Goal: Check status: Check status

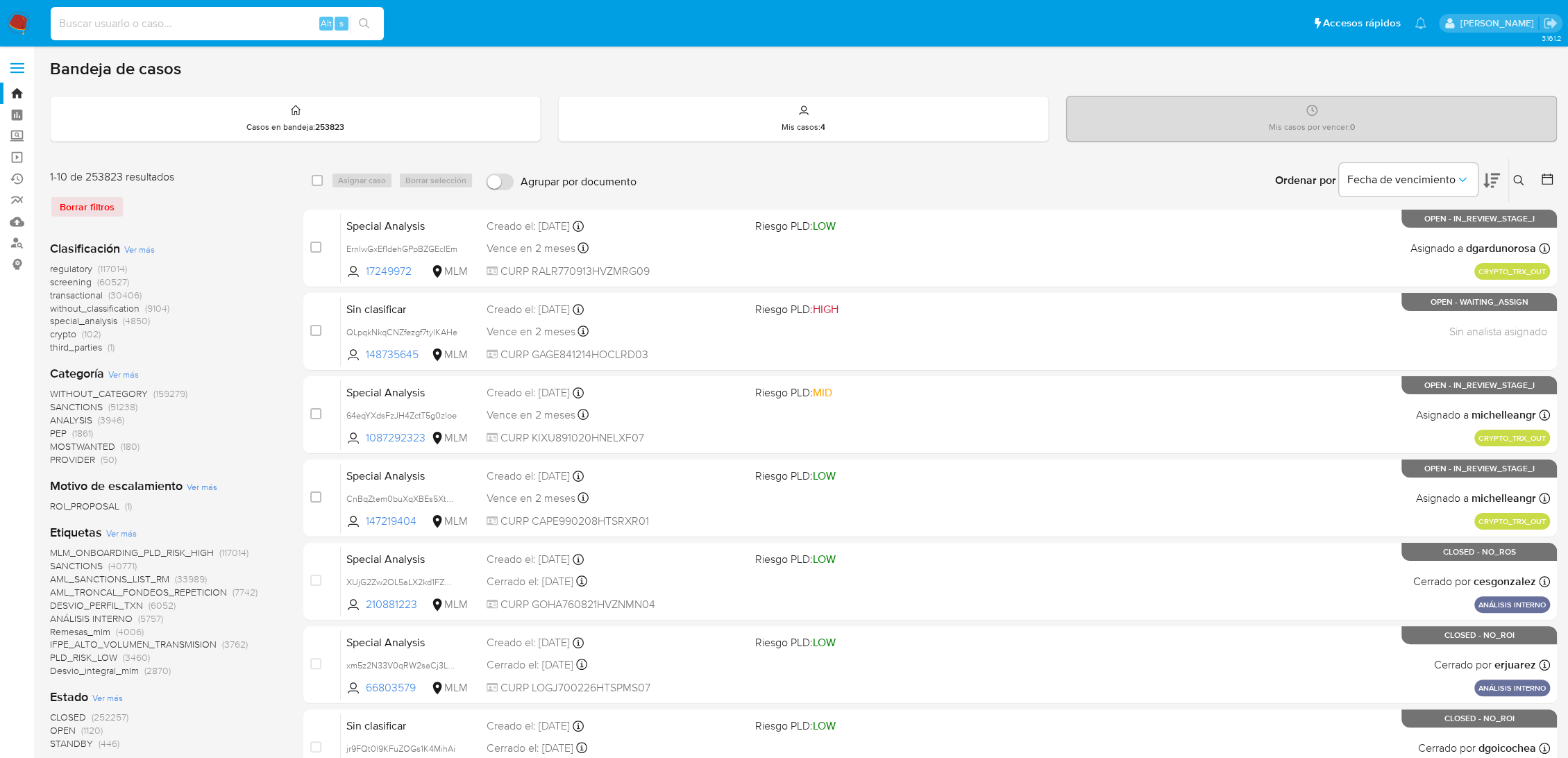
click at [178, 15] on input at bounding box center [217, 23] width 334 height 18
paste input "136249799"
type input "136249799"
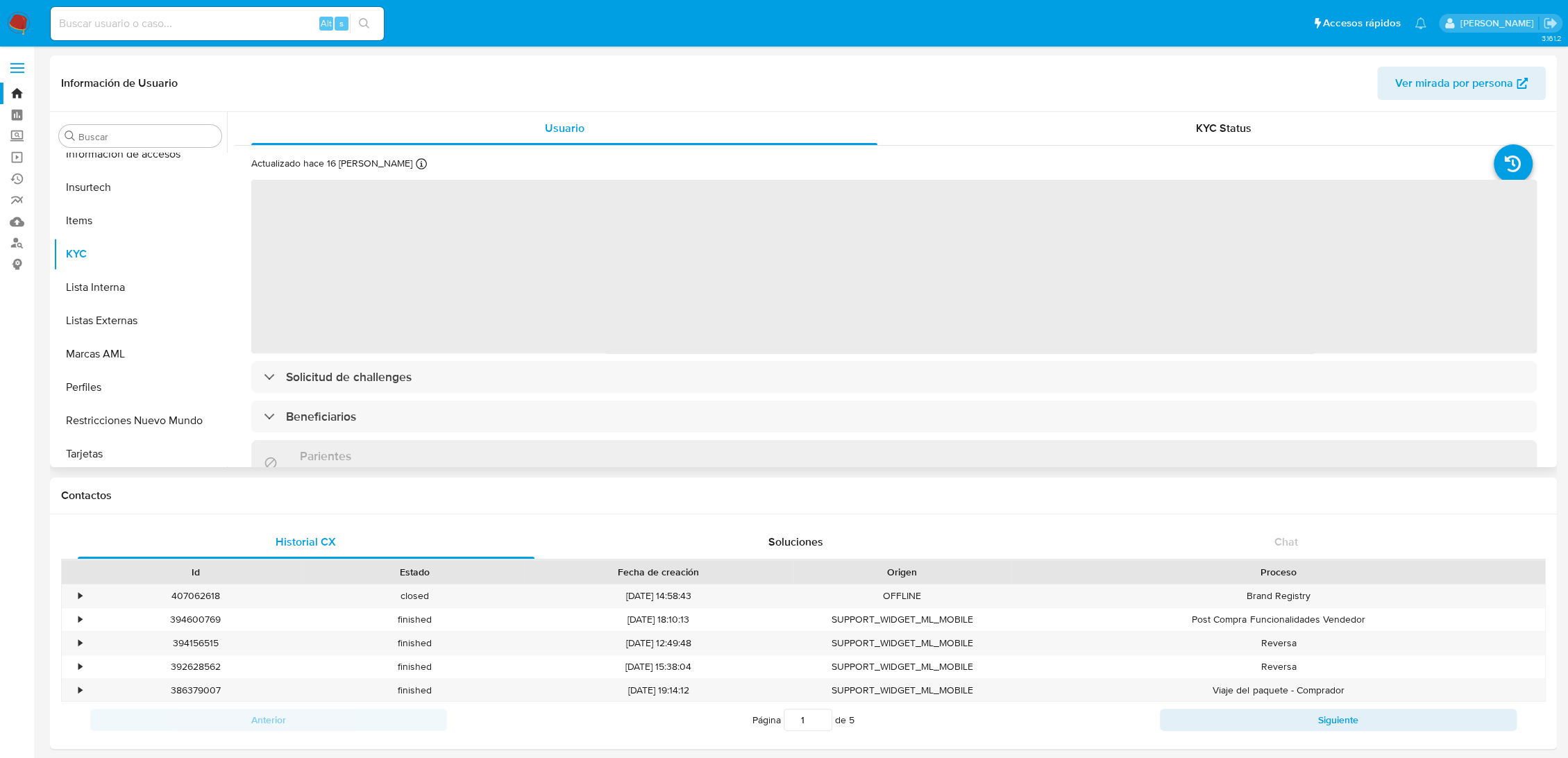
scroll to position [653, 0]
select select "10"
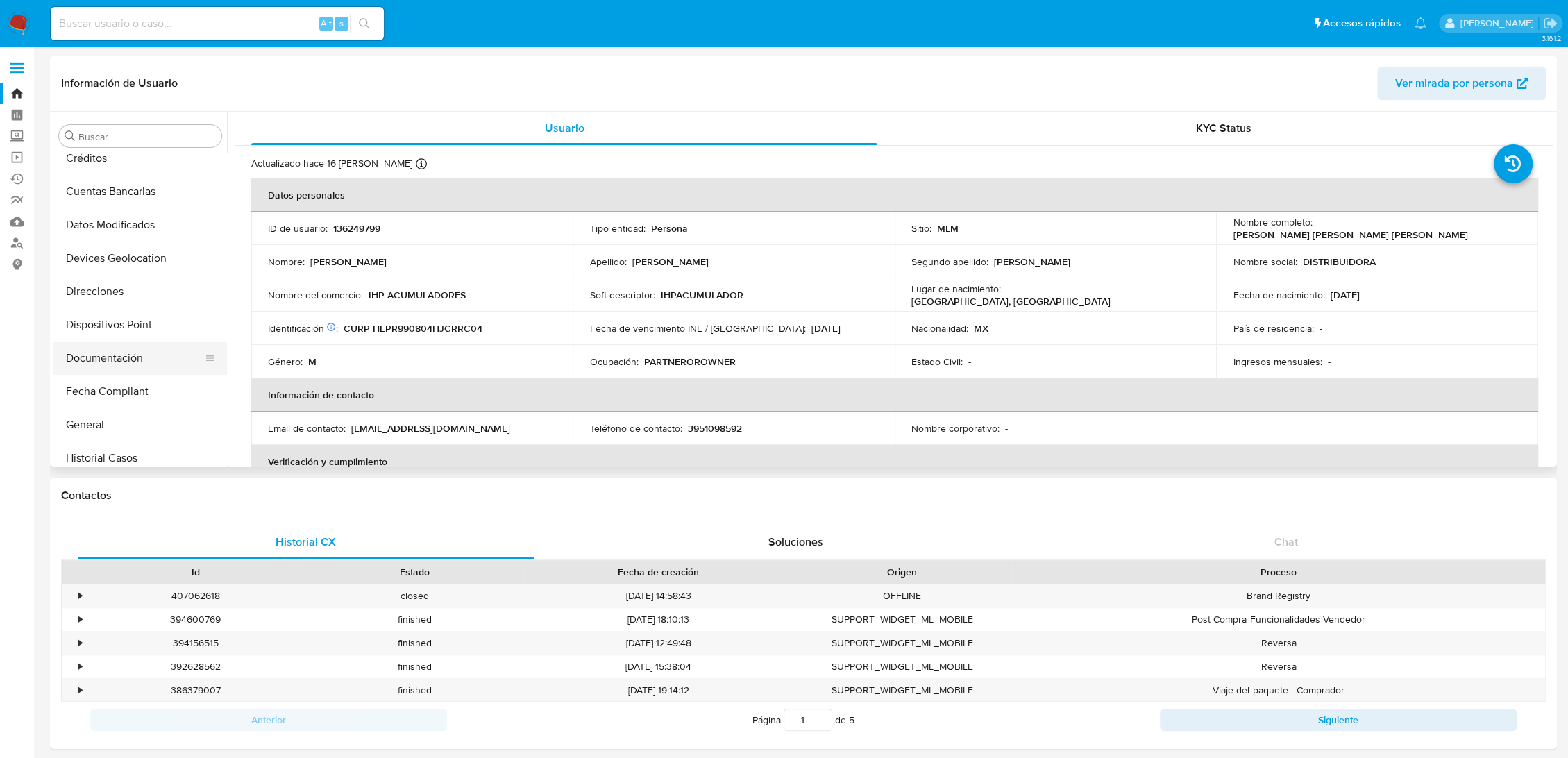
scroll to position [308, 0]
click at [127, 426] on button "Historial de conversaciones" at bounding box center [134, 427] width 162 height 33
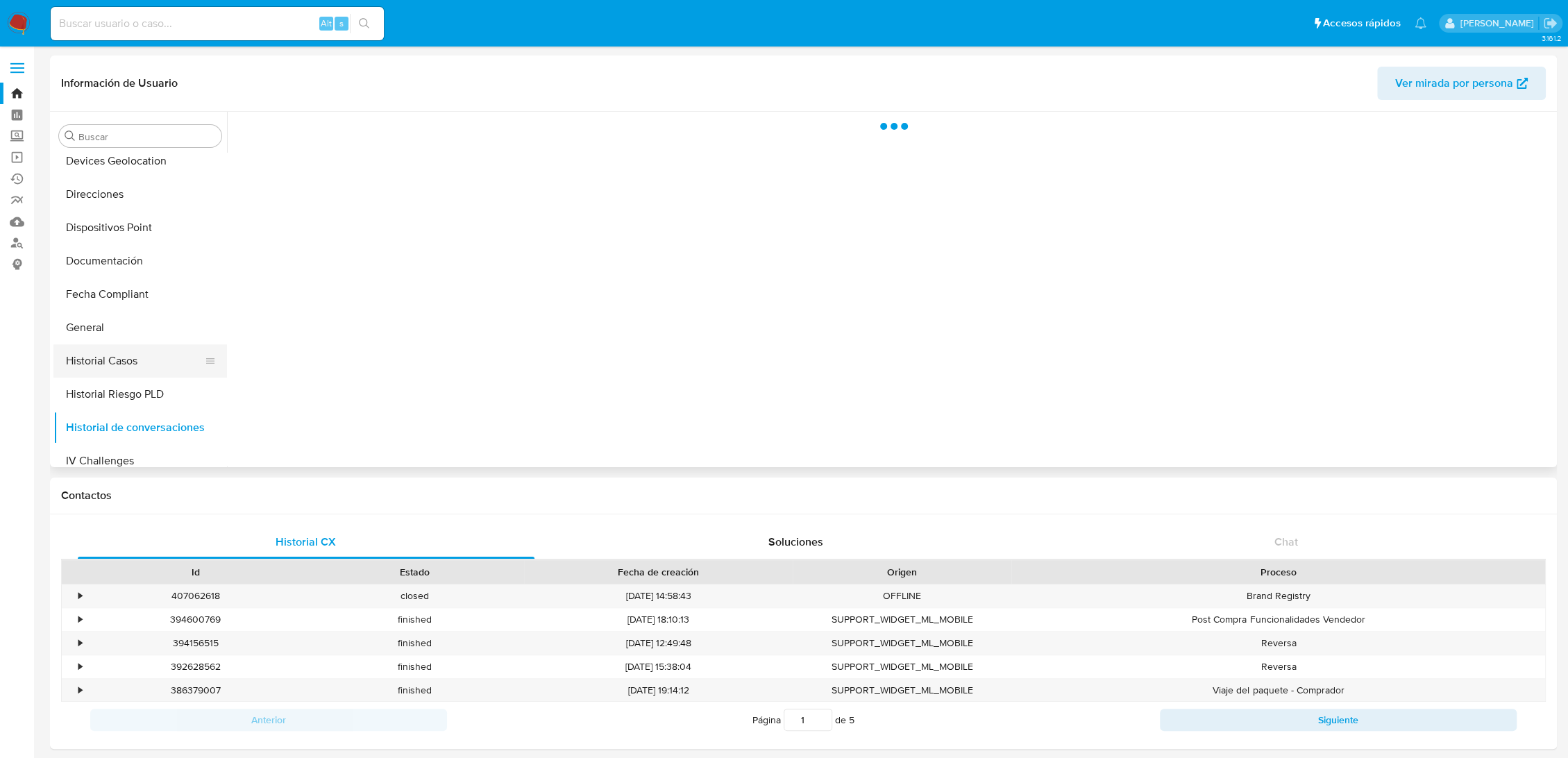
click at [128, 350] on button "Historial Casos" at bounding box center [134, 360] width 162 height 33
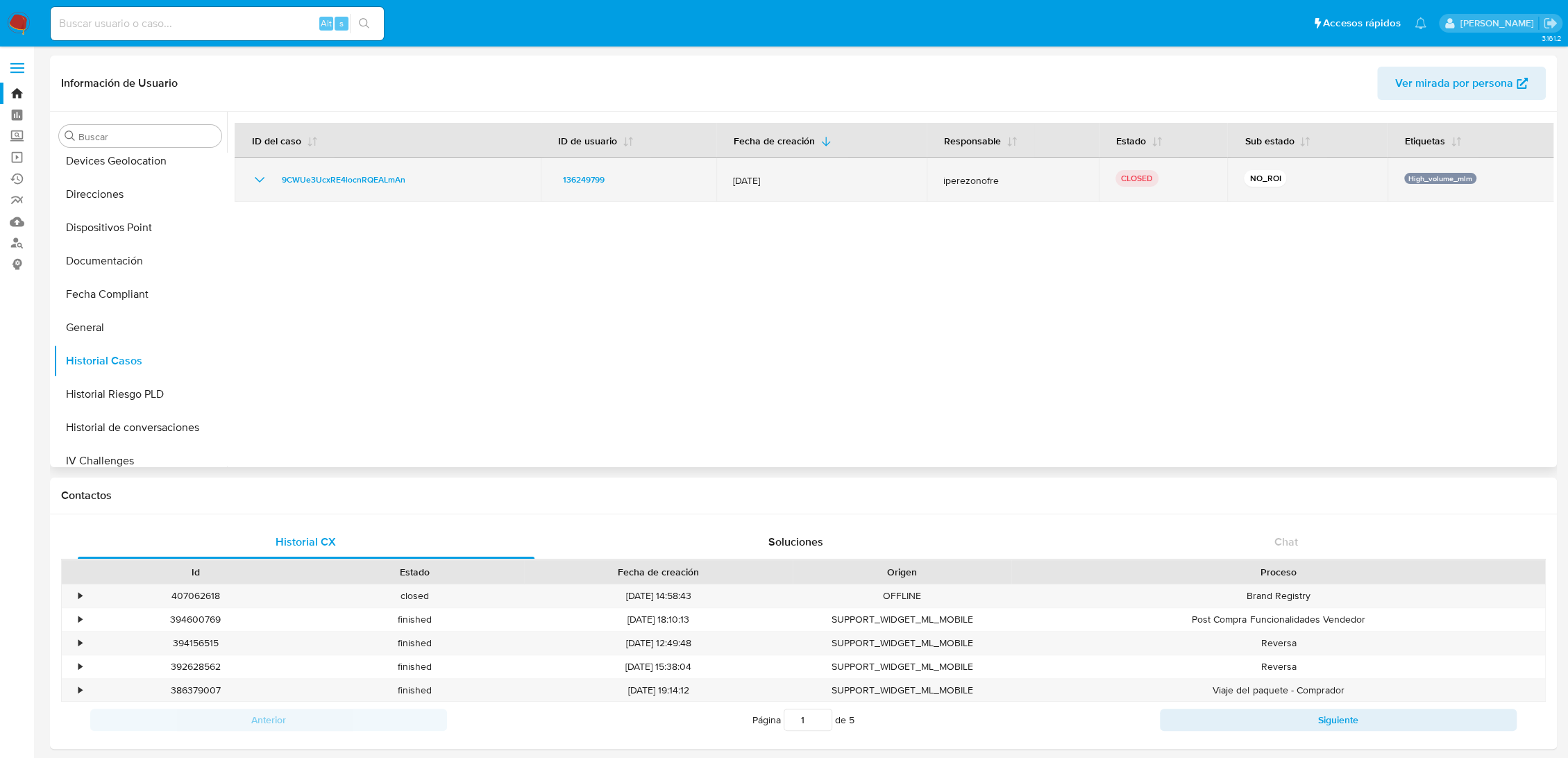
click at [262, 179] on icon "Mostrar/Ocultar" at bounding box center [259, 179] width 10 height 5
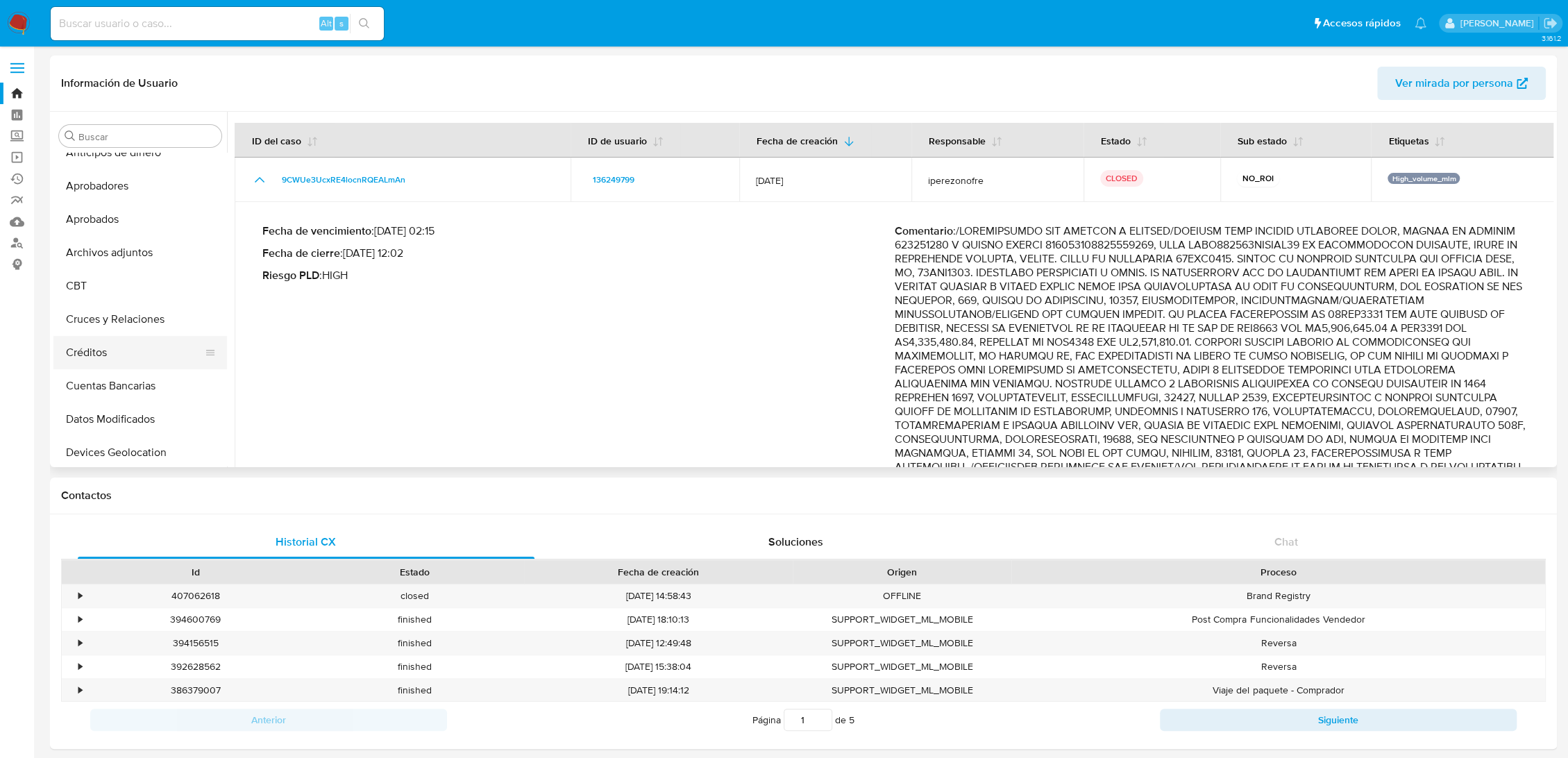
scroll to position [0, 0]
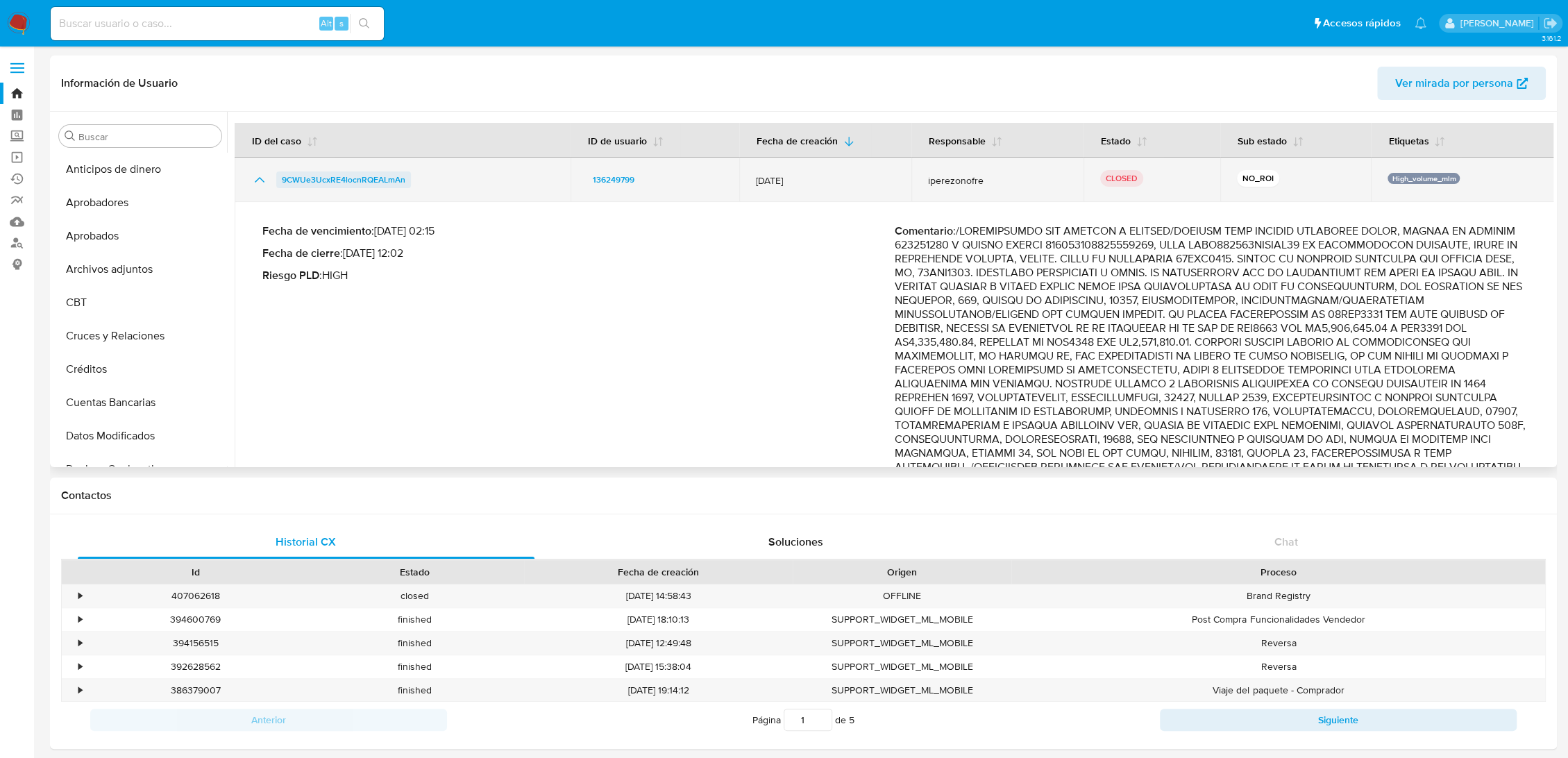
click at [354, 173] on span "9CWUe3UcxRE4locnRQEALmAn" at bounding box center [343, 179] width 124 height 16
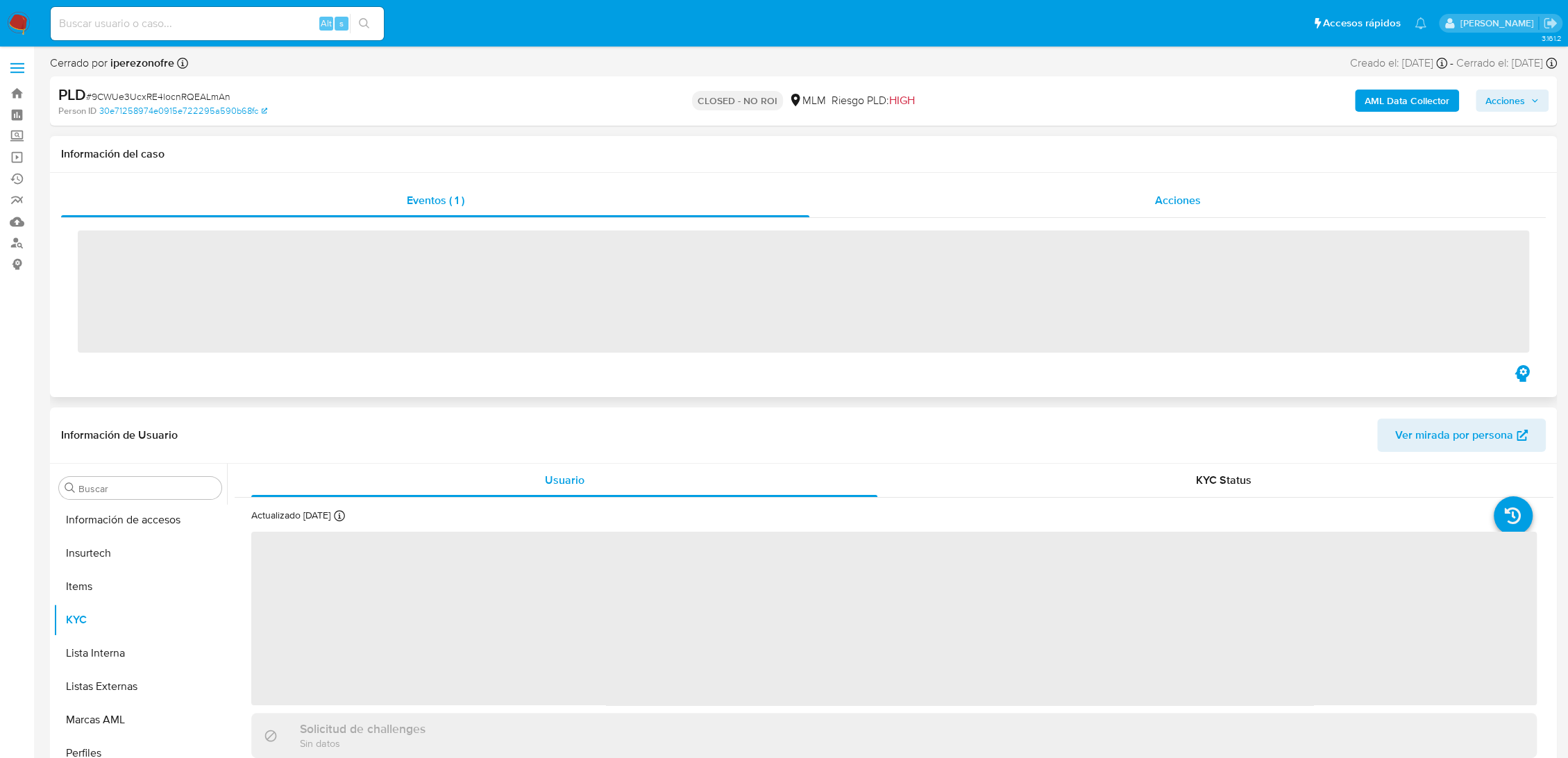
scroll to position [653, 0]
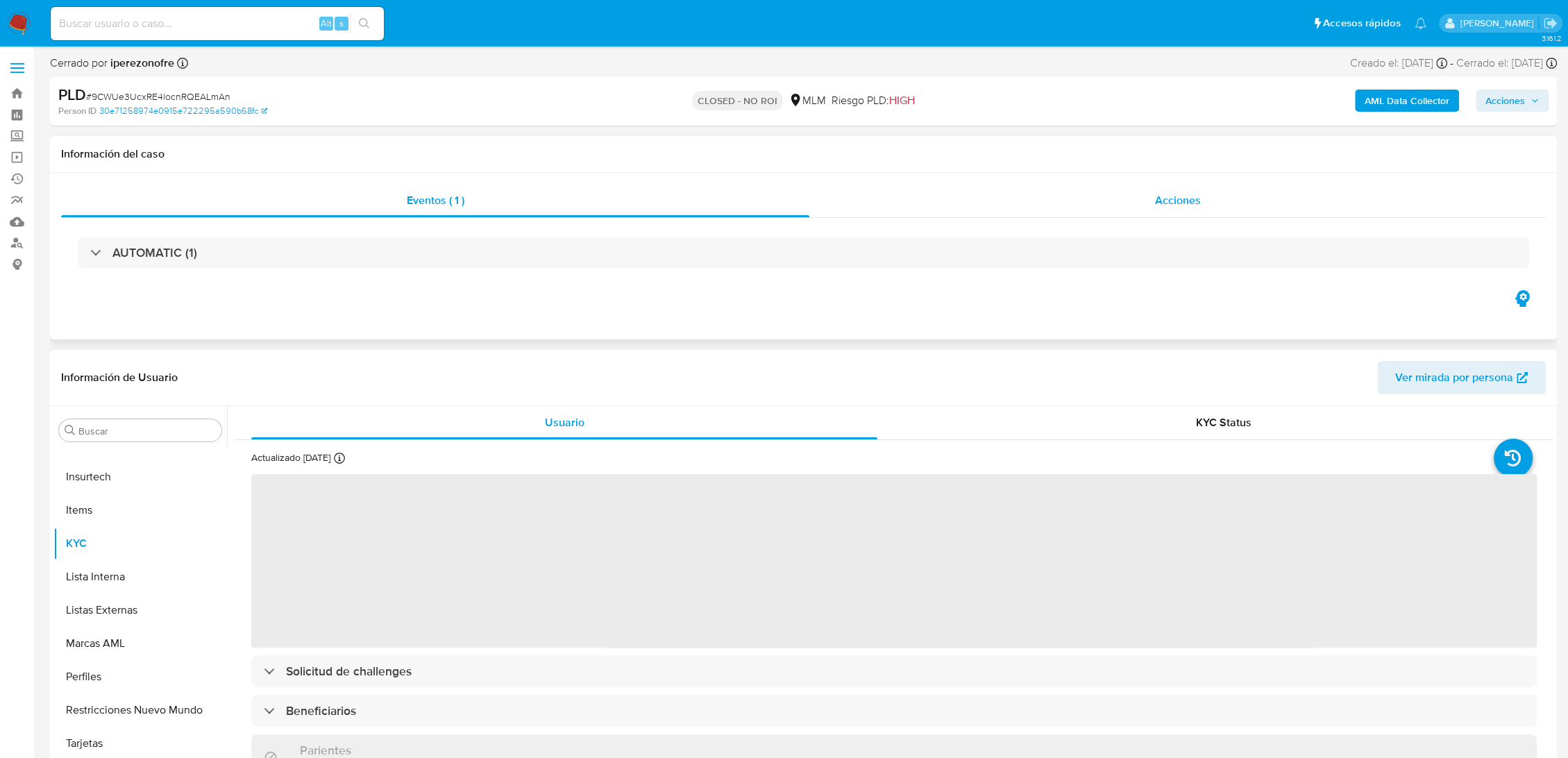
click at [1225, 195] on div "Acciones" at bounding box center [1177, 200] width 736 height 33
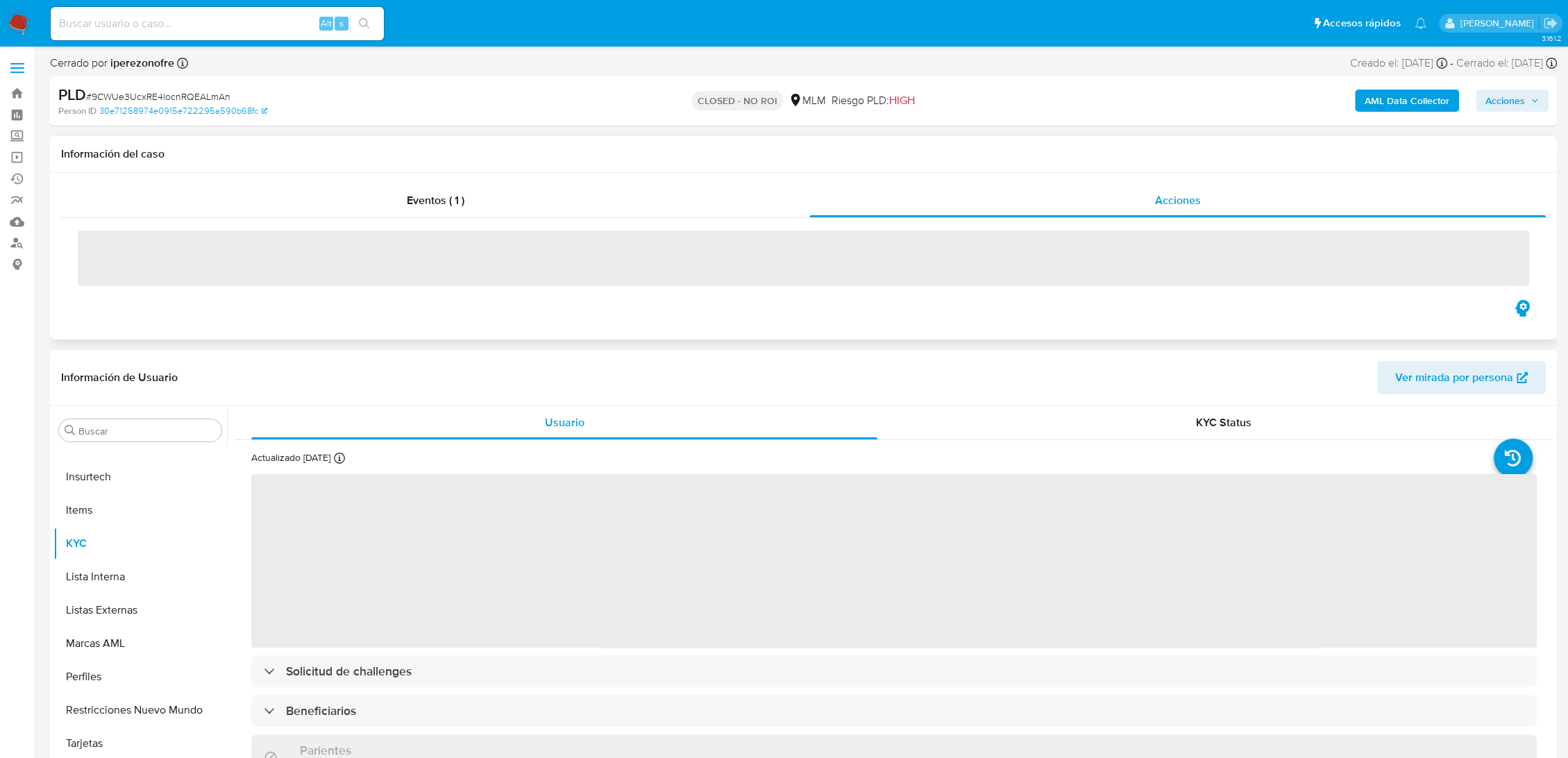
select select "10"
